Goal: Transaction & Acquisition: Purchase product/service

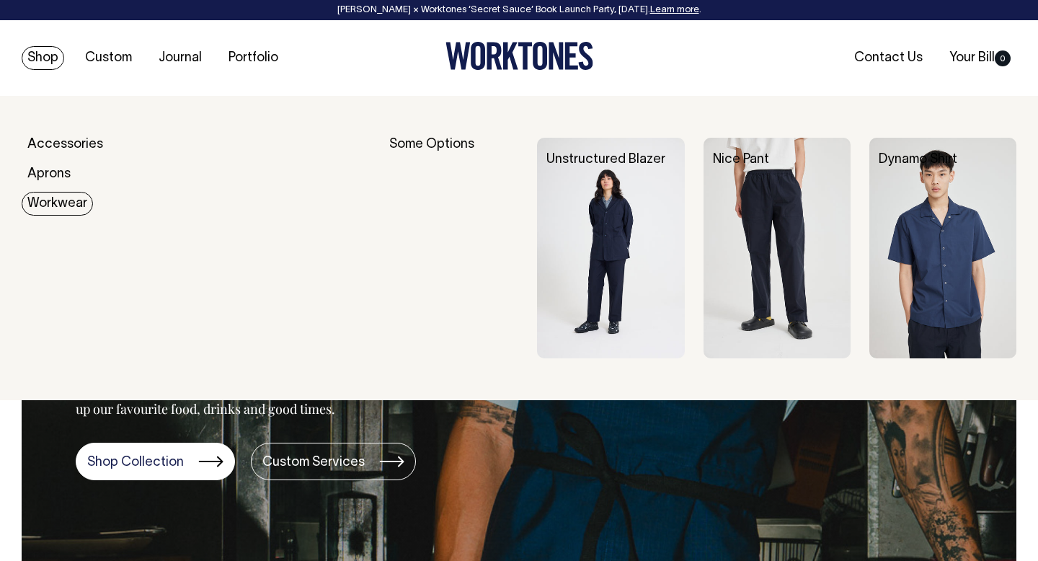
click at [61, 194] on link "Workwear" at bounding box center [57, 204] width 71 height 24
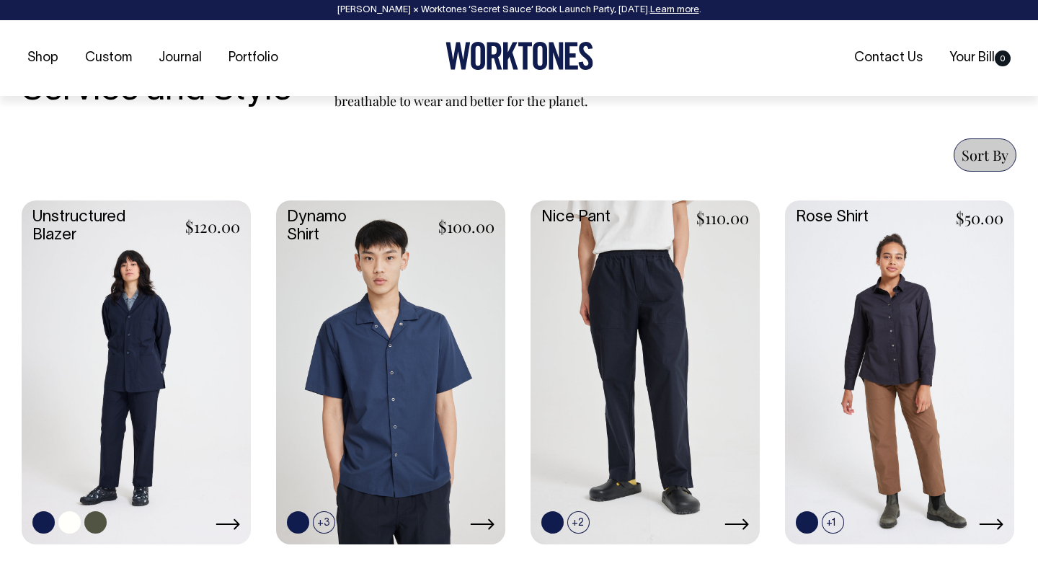
click at [184, 311] on link at bounding box center [136, 370] width 229 height 341
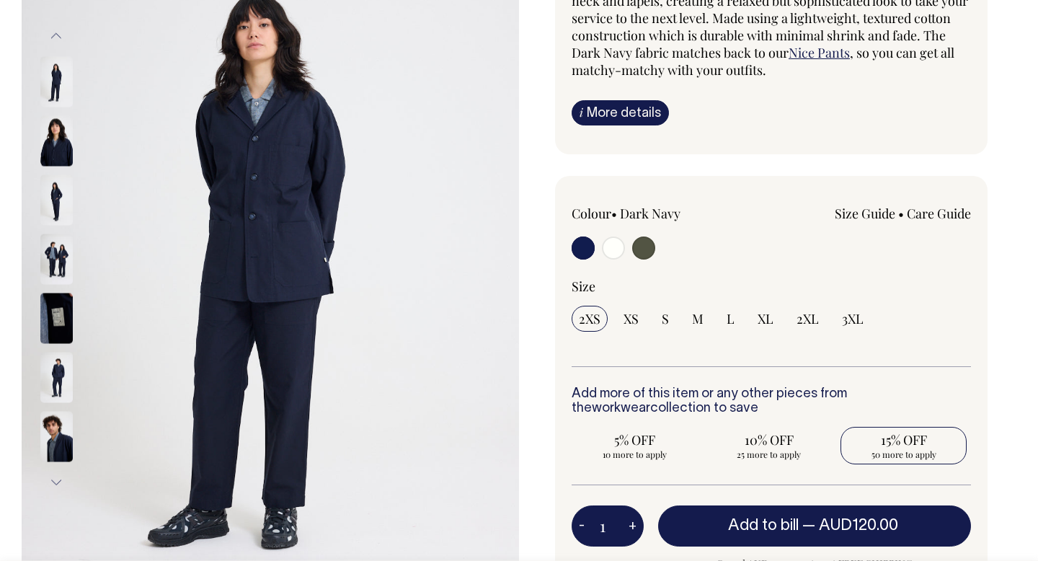
scroll to position [210, 0]
click at [895, 435] on span "15% OFF" at bounding box center [904, 438] width 112 height 17
click at [895, 435] on input "15% OFF 50 more to apply" at bounding box center [903, 444] width 126 height 37
radio input "true"
type input "50"
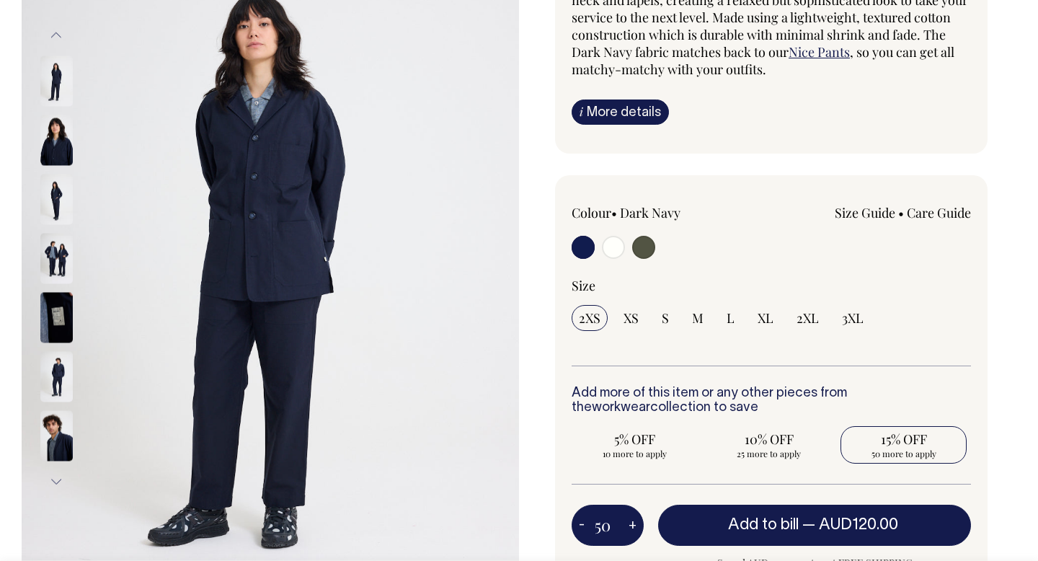
radio input "true"
select select
type input "50"
